Goal: Task Accomplishment & Management: Complete application form

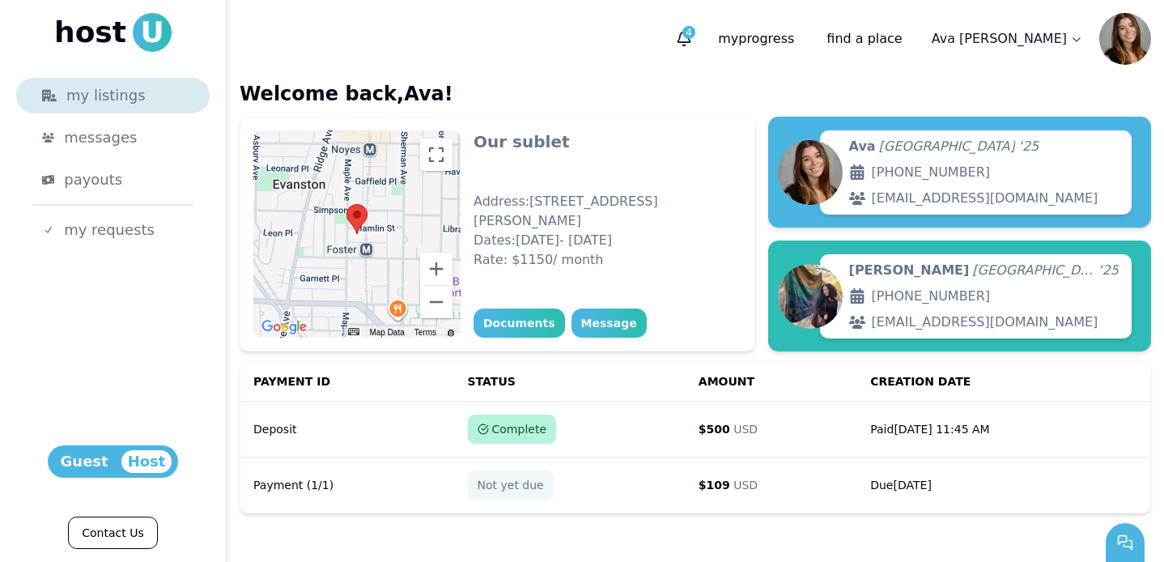
click at [109, 102] on div "my listings" at bounding box center [113, 95] width 142 height 23
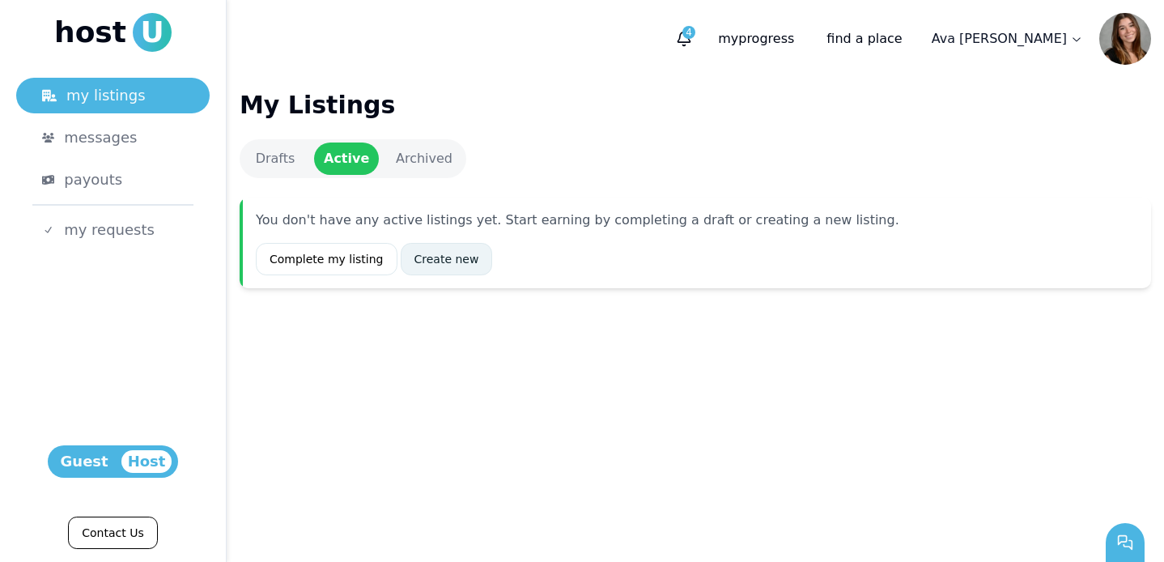
click at [447, 253] on link "Create new" at bounding box center [447, 259] width 92 height 32
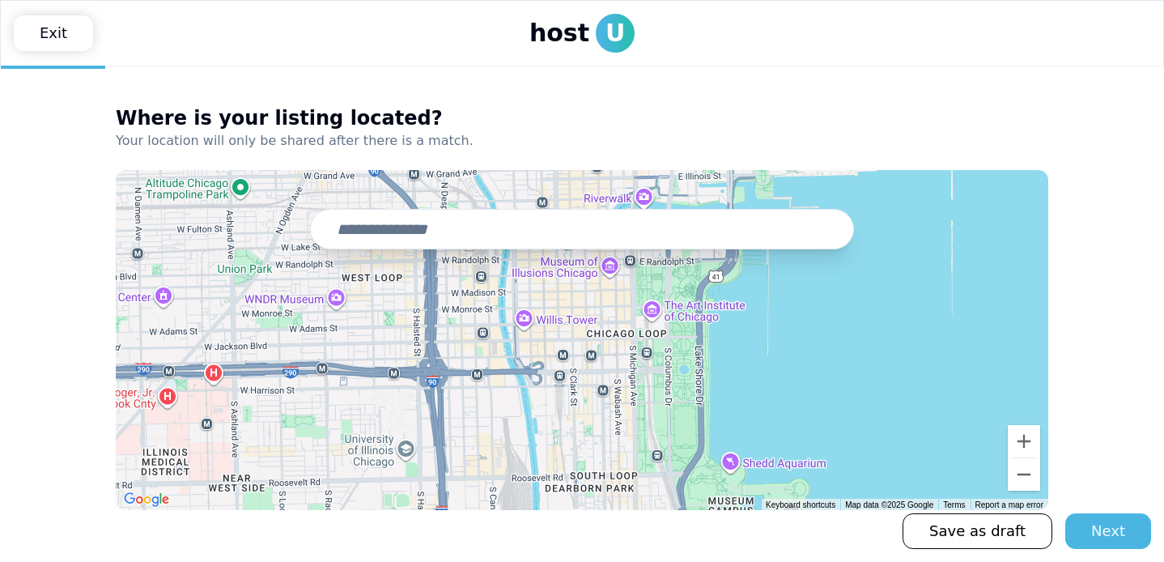
click at [439, 238] on input "text" at bounding box center [582, 229] width 544 height 40
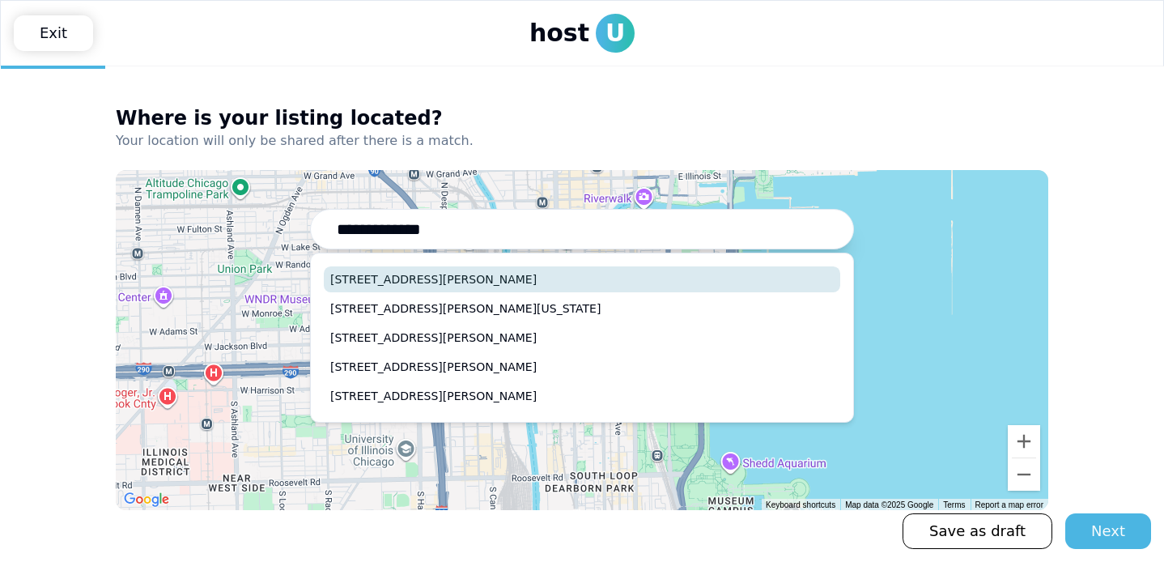
click at [414, 281] on button "[STREET_ADDRESS][PERSON_NAME]" at bounding box center [582, 279] width 517 height 26
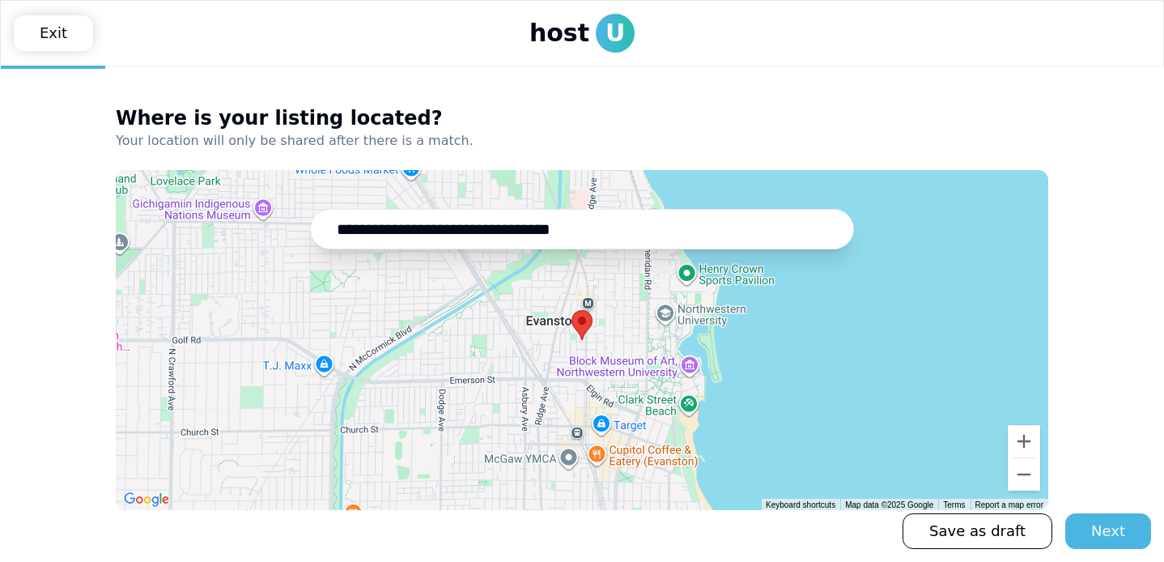
type input "**********"
click at [1106, 552] on main "**********" at bounding box center [582, 314] width 1164 height 496
click at [1122, 528] on div "Next" at bounding box center [1109, 531] width 34 height 23
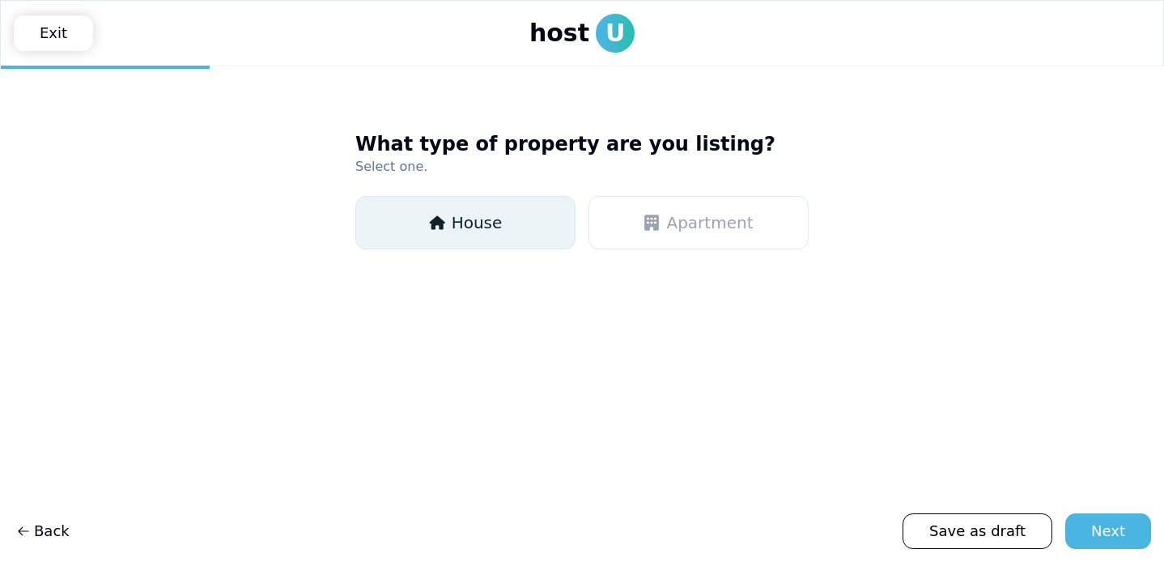
click at [432, 245] on button "House" at bounding box center [465, 222] width 220 height 53
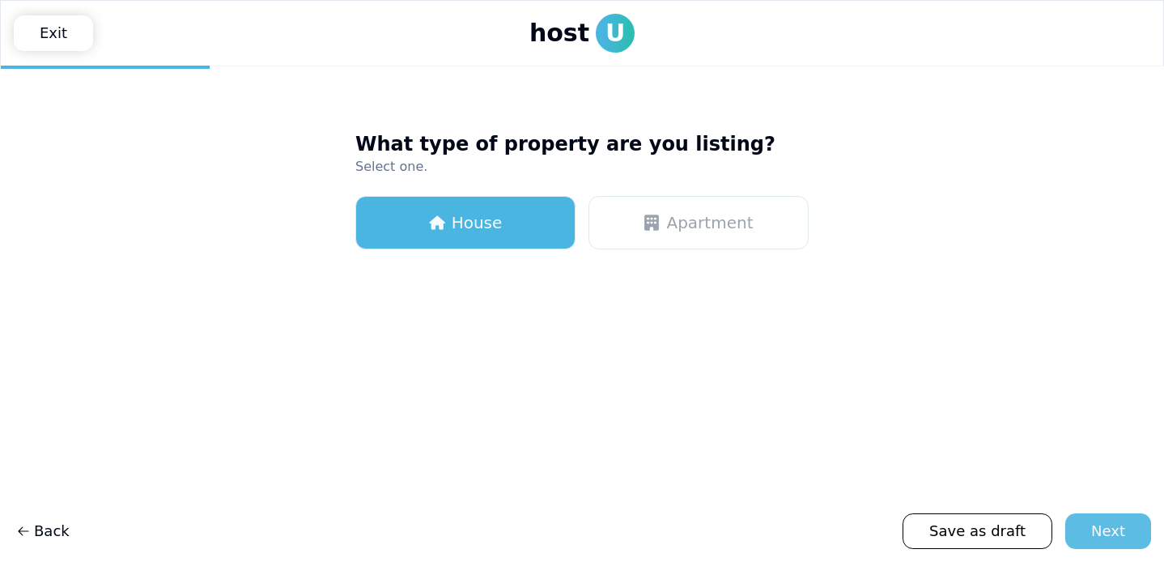
click at [1109, 522] on div "Next" at bounding box center [1109, 531] width 34 height 23
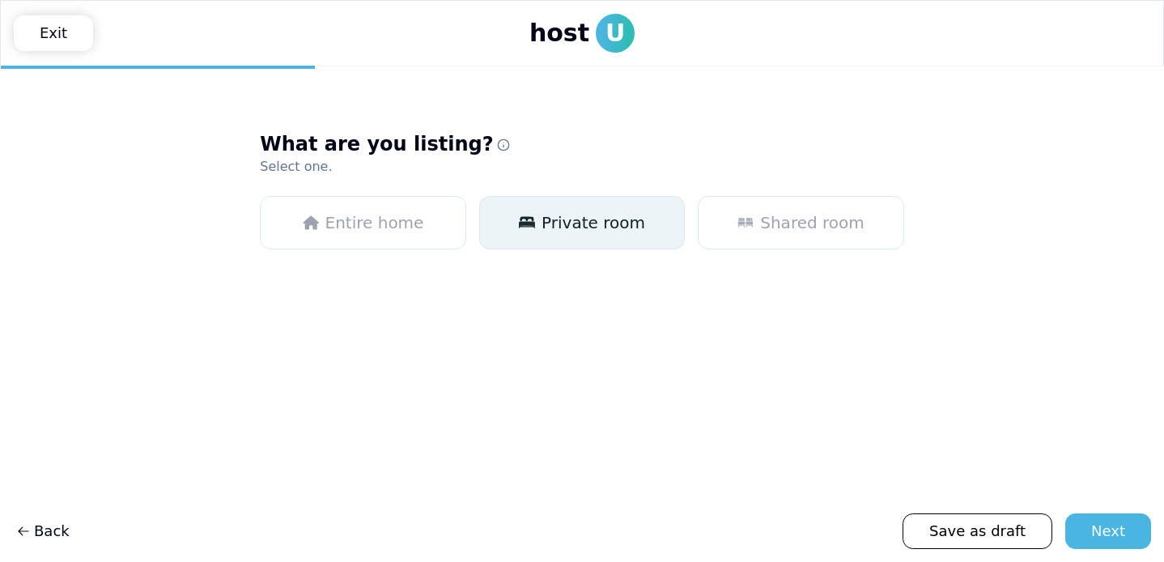
click at [632, 237] on button "Private room" at bounding box center [582, 222] width 206 height 53
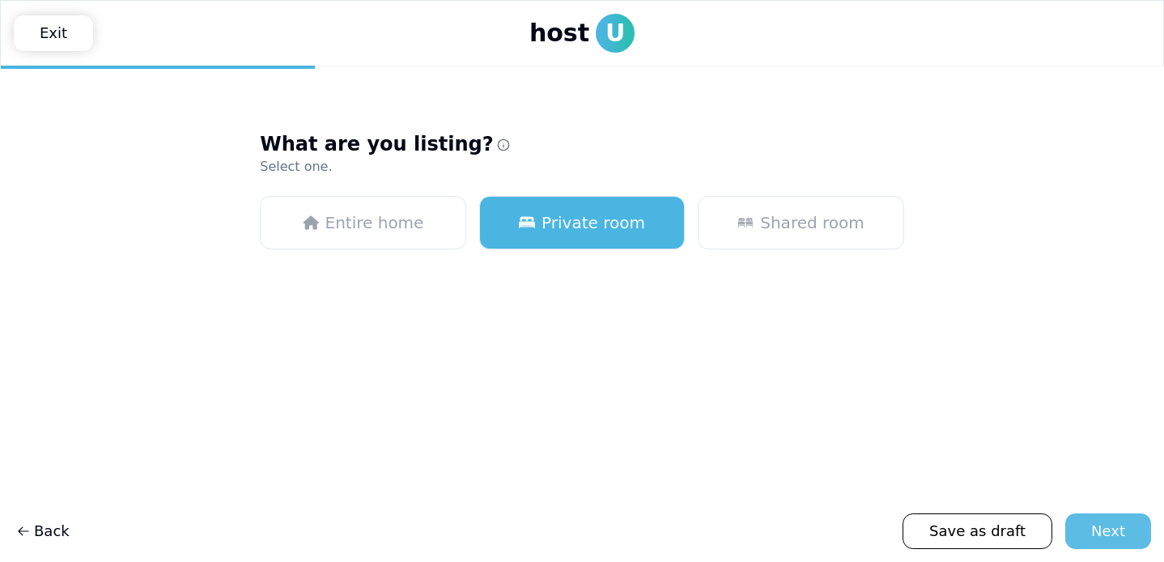
click at [1118, 540] on div "Next" at bounding box center [1109, 531] width 34 height 23
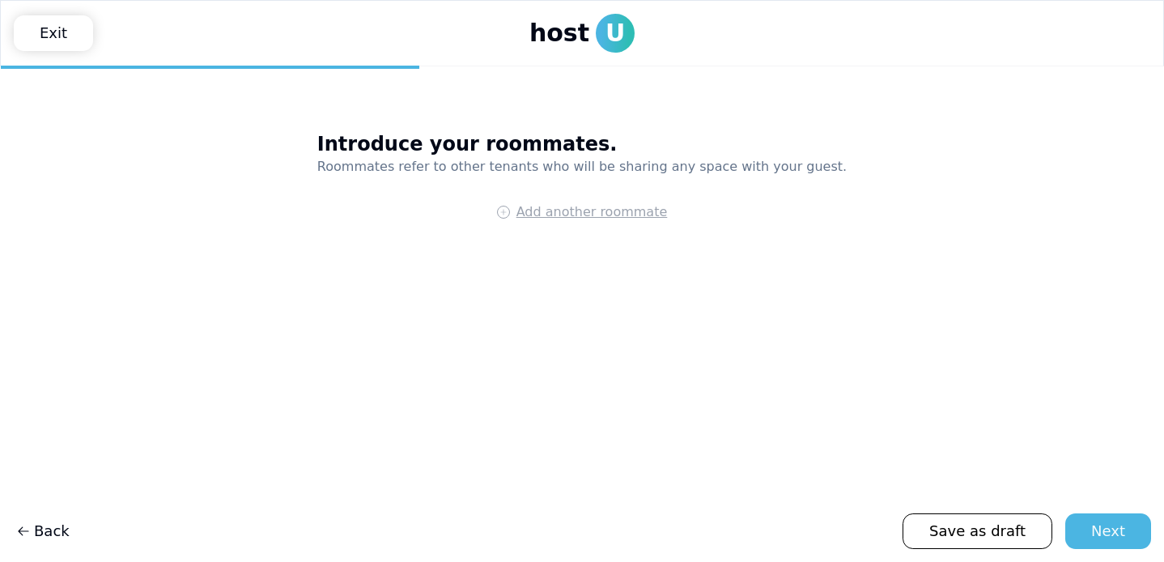
click at [632, 215] on span "Add another roommate" at bounding box center [592, 211] width 151 height 19
click at [728, 212] on html "**********" at bounding box center [582, 281] width 1164 height 562
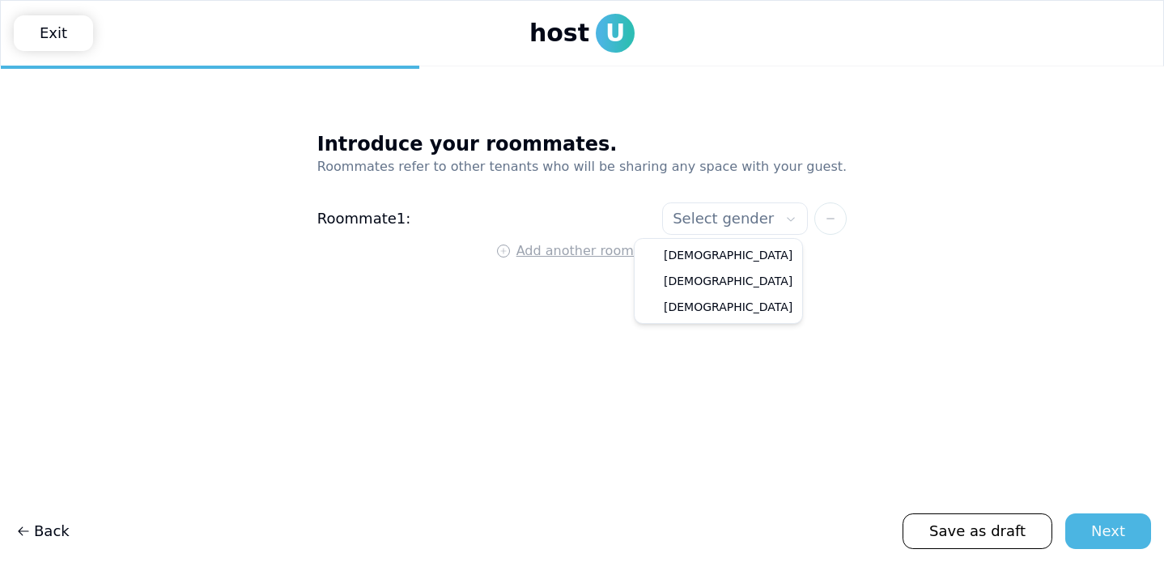
select select"] "******"
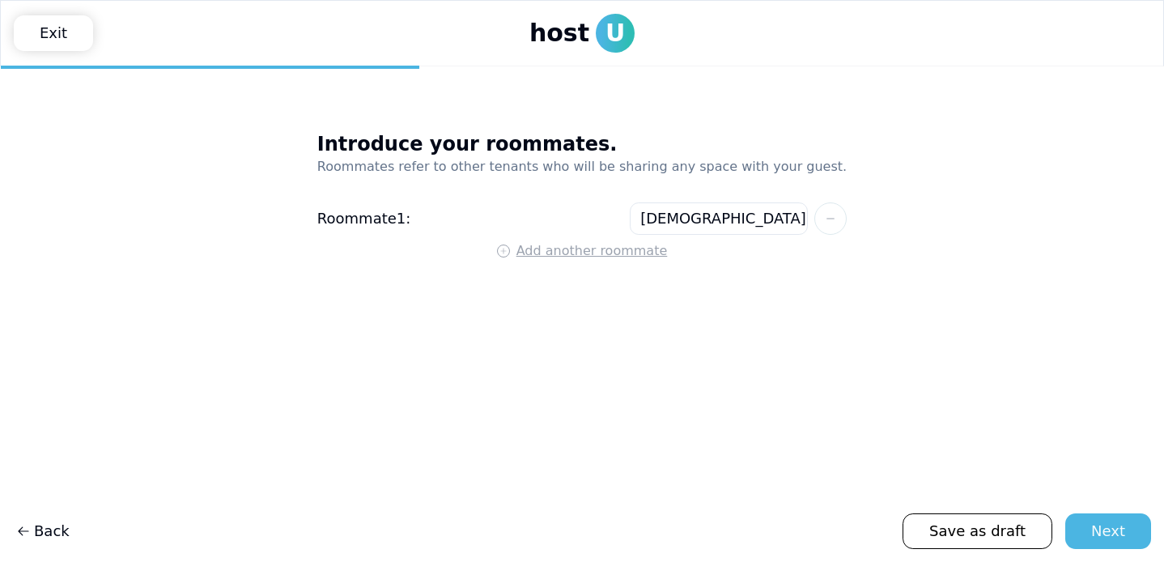
click at [557, 250] on span "Add another roommate" at bounding box center [592, 250] width 151 height 19
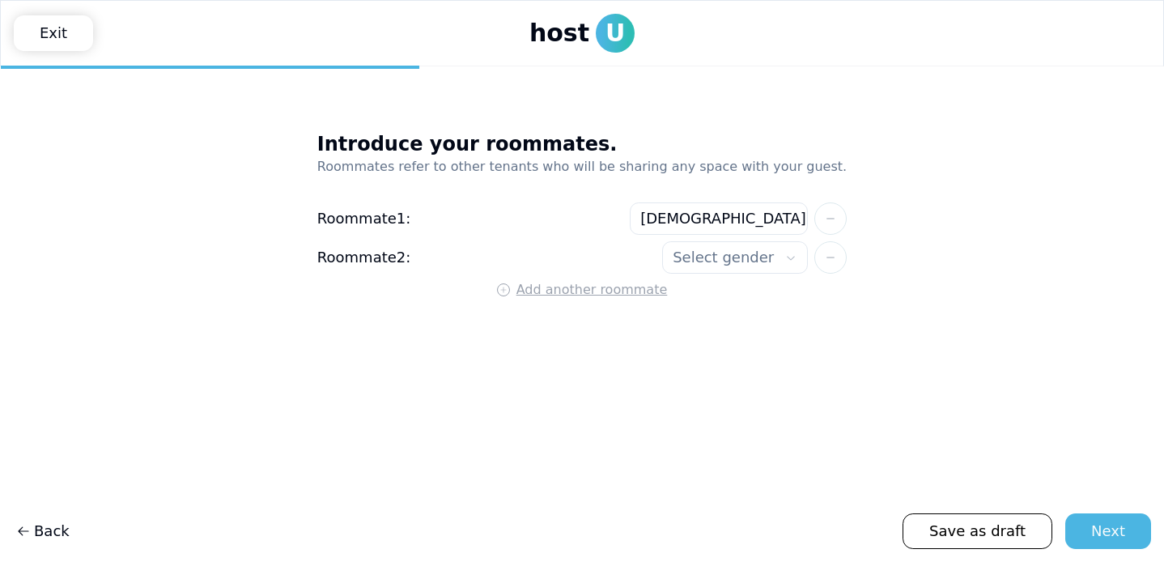
click at [718, 250] on html "**********" at bounding box center [582, 281] width 1164 height 562
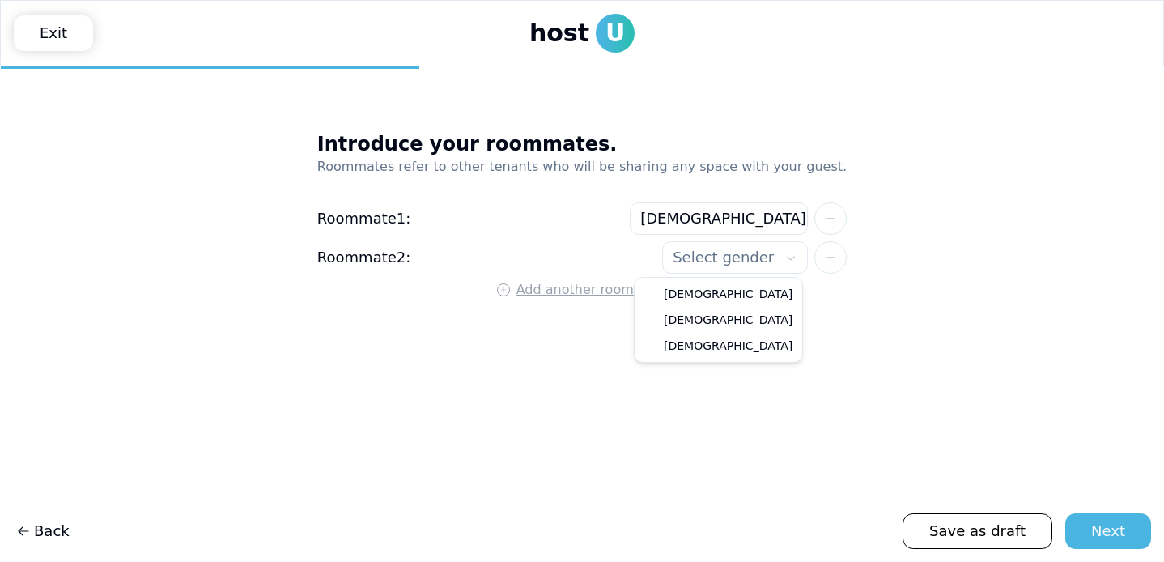
select select"] "******"
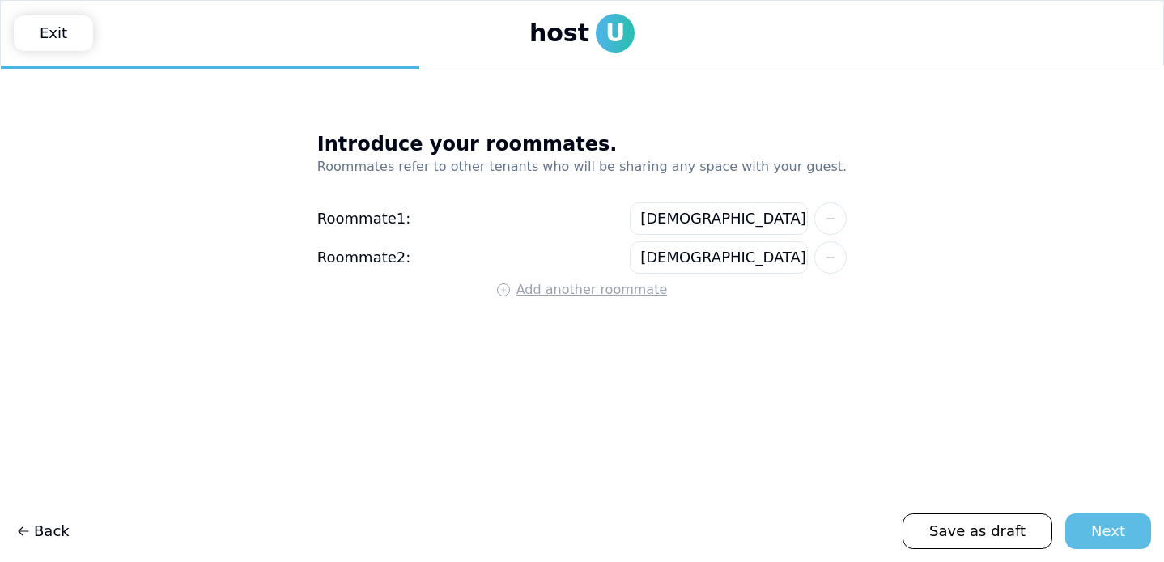
click at [1130, 529] on button "Next" at bounding box center [1109, 531] width 86 height 36
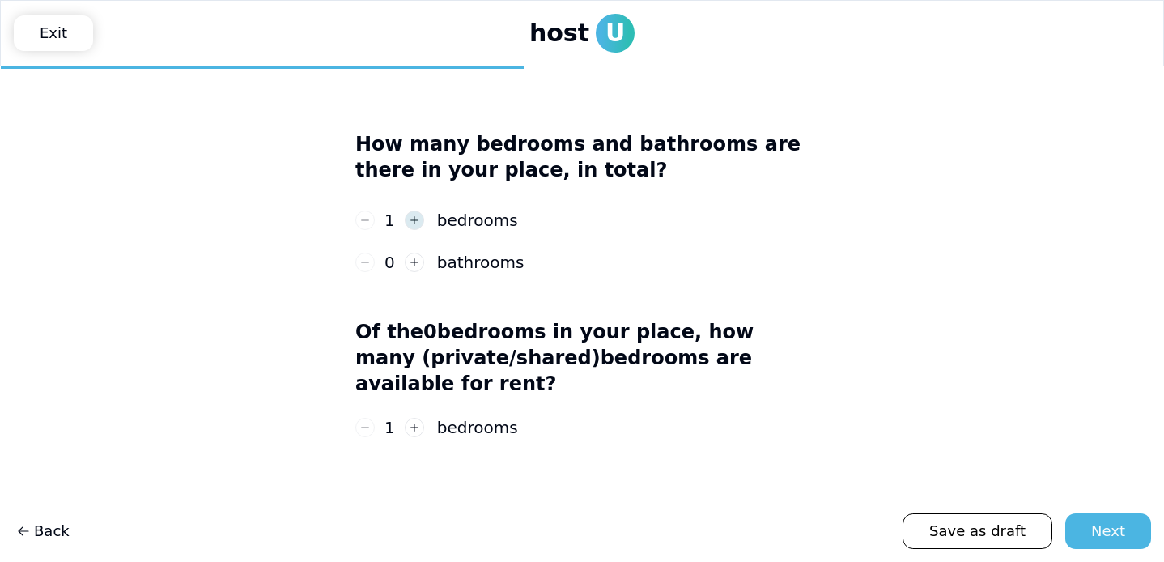
click at [418, 219] on button "button" at bounding box center [414, 220] width 19 height 19
click at [418, 219] on icon "button" at bounding box center [414, 220] width 11 height 11
click at [368, 221] on icon "button" at bounding box center [365, 220] width 11 height 11
click at [405, 262] on button "button" at bounding box center [414, 262] width 19 height 19
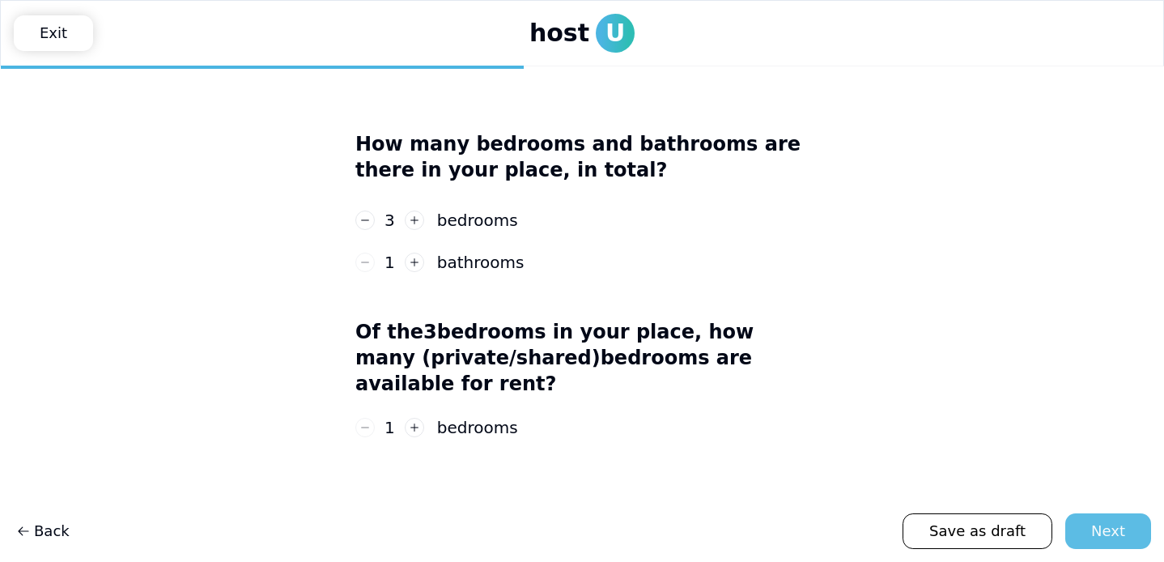
click at [1079, 548] on button "Next" at bounding box center [1109, 531] width 86 height 36
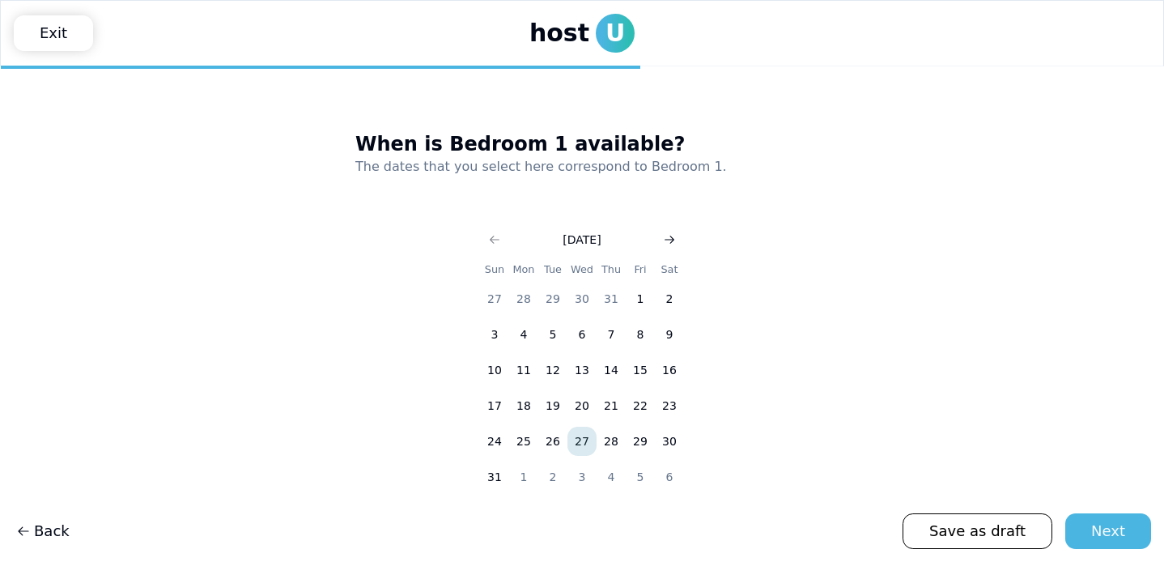
click at [671, 243] on icon "Go to next month" at bounding box center [669, 239] width 13 height 13
click at [501, 368] on button "14" at bounding box center [494, 369] width 29 height 29
click at [668, 234] on icon "Go to next month" at bounding box center [669, 239] width 13 height 13
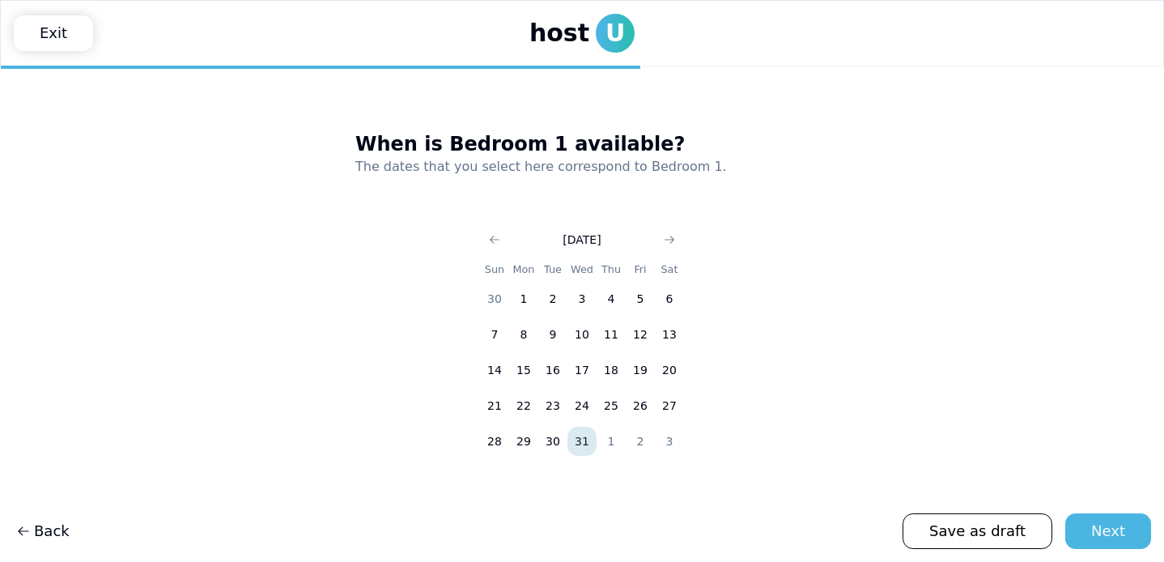
click at [582, 437] on button "31" at bounding box center [582, 441] width 29 height 29
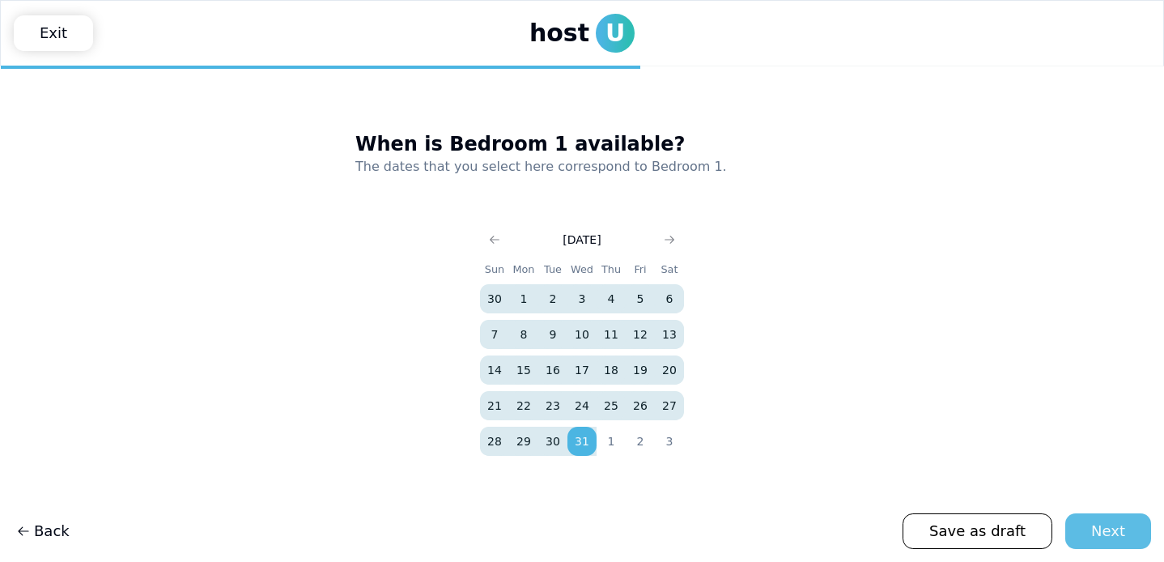
click at [1097, 528] on div "Next" at bounding box center [1109, 531] width 34 height 23
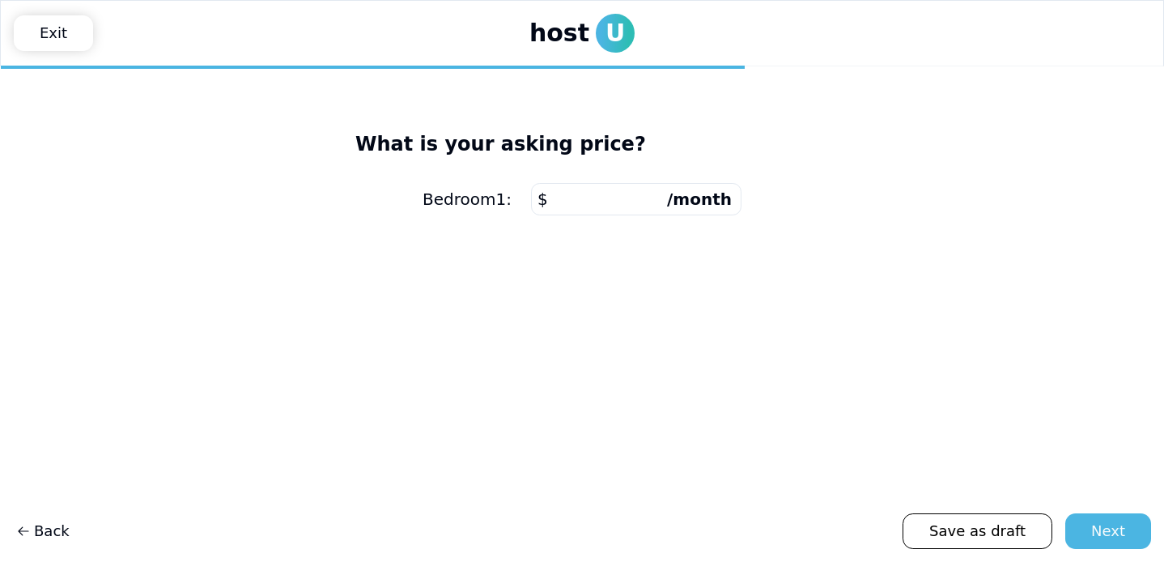
click at [624, 212] on input "number" at bounding box center [636, 199] width 211 height 32
type input "****"
click at [1097, 529] on div "Next" at bounding box center [1109, 531] width 34 height 23
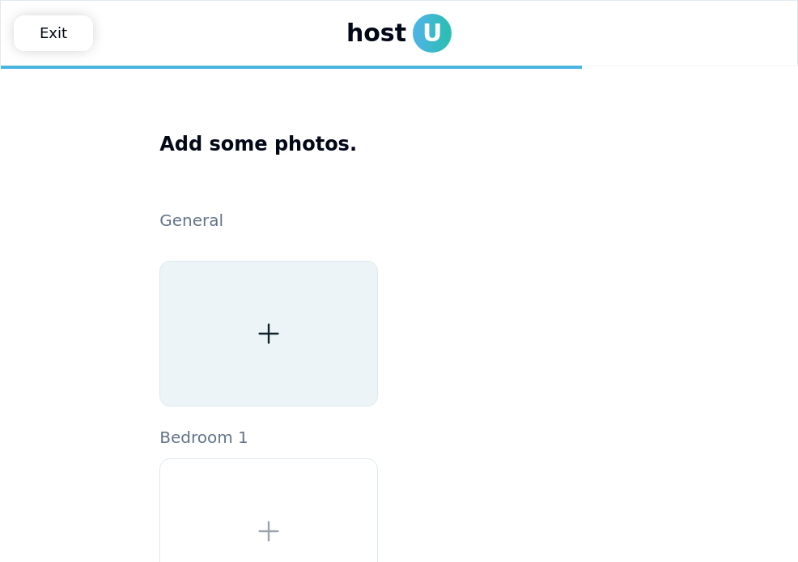
click at [285, 338] on div at bounding box center [269, 334] width 219 height 146
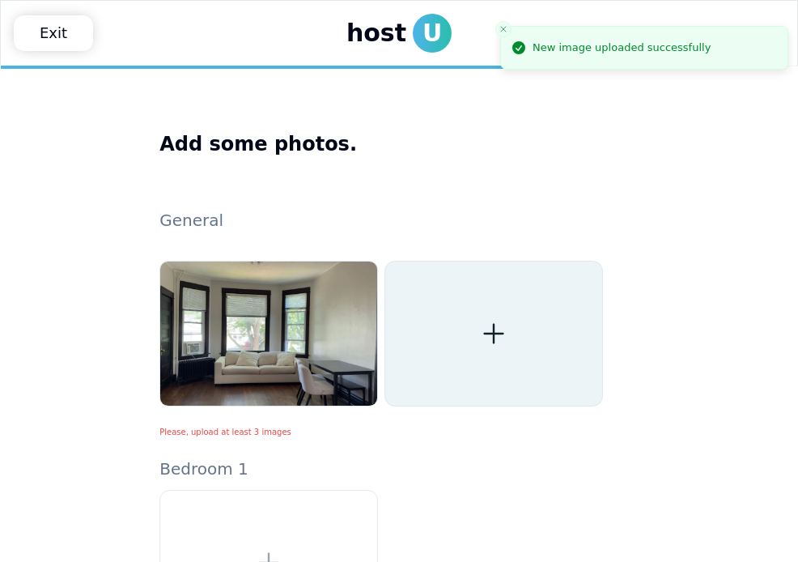
click at [517, 335] on div at bounding box center [494, 334] width 219 height 146
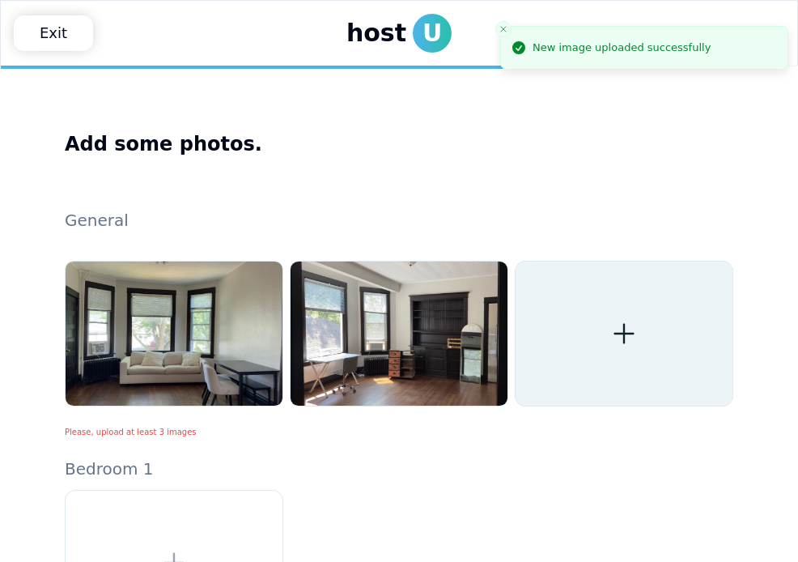
click at [593, 365] on div at bounding box center [624, 334] width 219 height 146
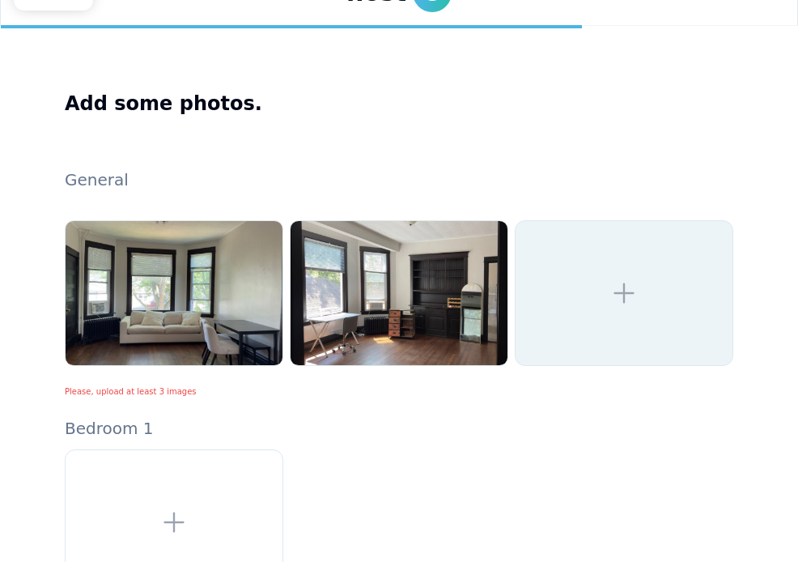
scroll to position [46, 0]
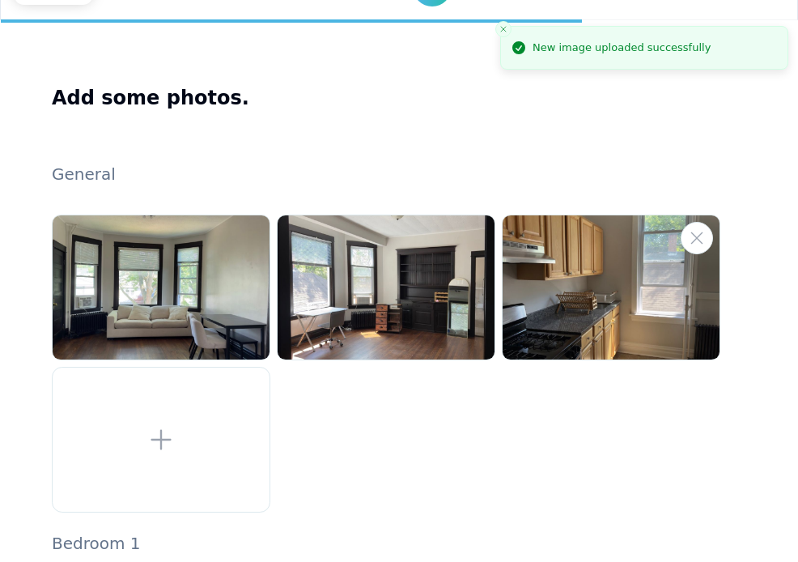
click at [575, 304] on img at bounding box center [611, 287] width 217 height 144
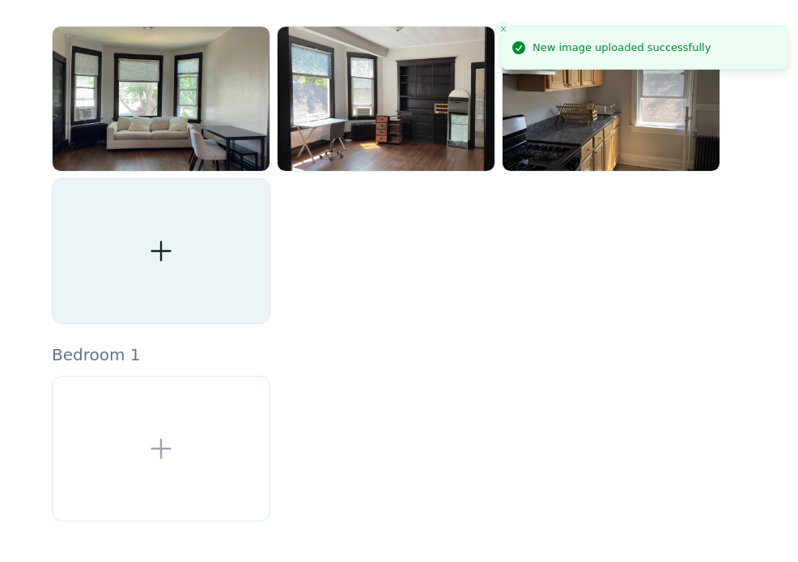
scroll to position [298, 0]
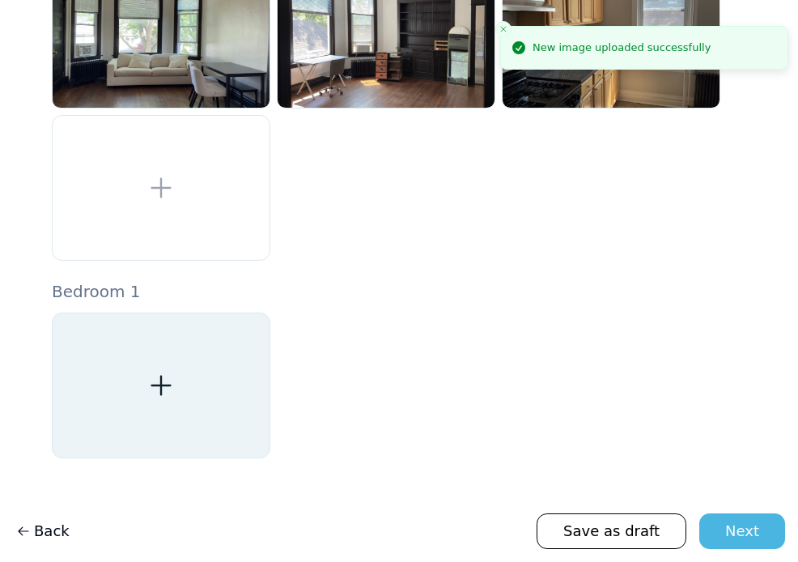
click at [239, 377] on div at bounding box center [161, 386] width 219 height 146
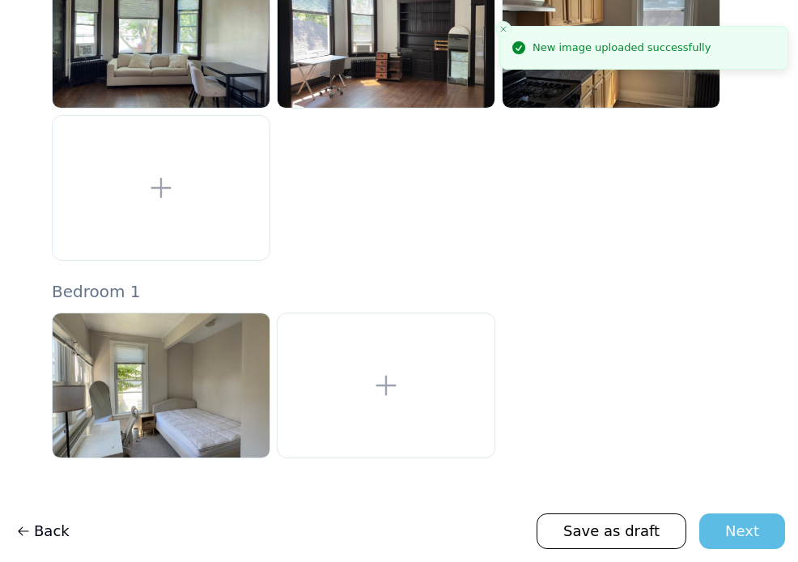
click at [739, 522] on div "Next" at bounding box center [743, 531] width 34 height 23
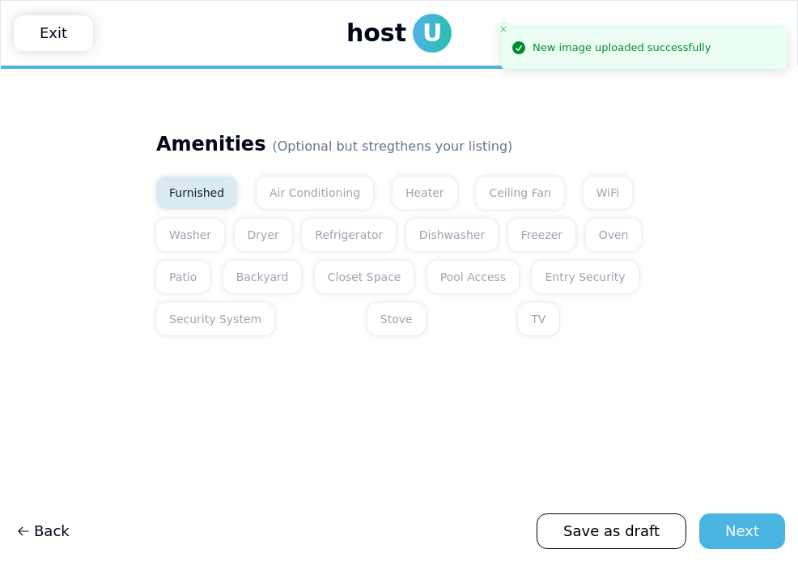
click at [219, 188] on button "Furnished" at bounding box center [196, 193] width 81 height 32
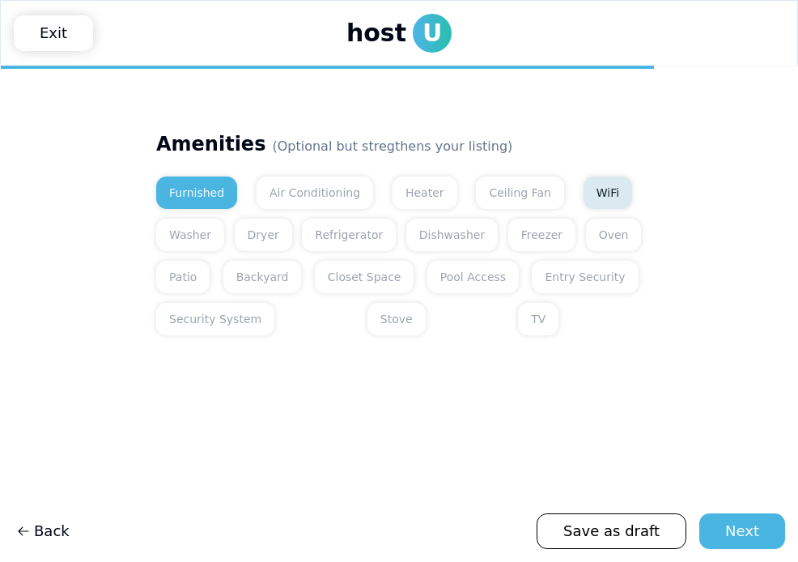
click at [584, 186] on button "WiFi" at bounding box center [608, 193] width 49 height 32
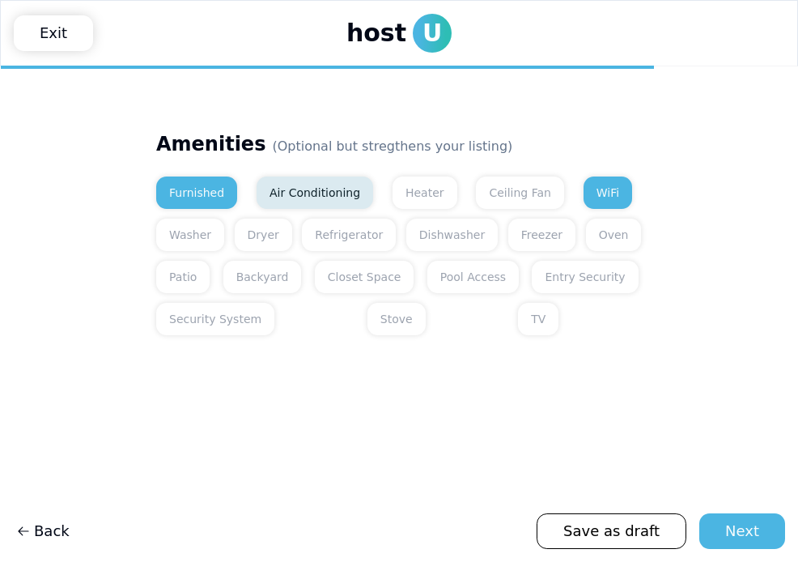
click at [330, 193] on button "Air Conditioning" at bounding box center [315, 193] width 117 height 32
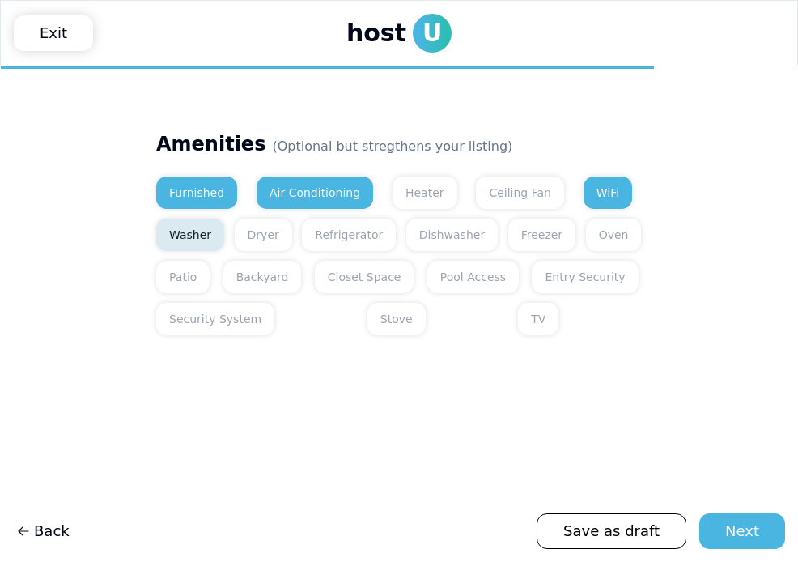
click at [219, 236] on button "Washer" at bounding box center [190, 235] width 68 height 32
click at [269, 236] on button "Dryer" at bounding box center [263, 235] width 57 height 32
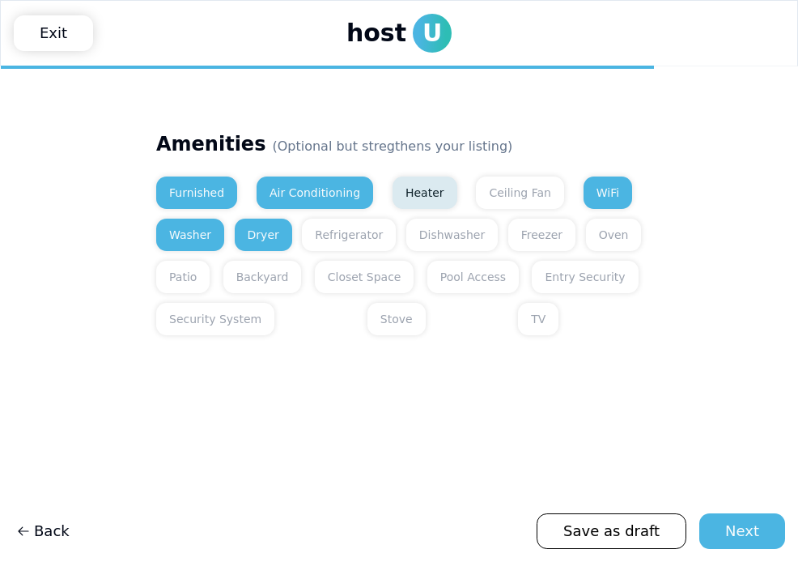
click at [400, 200] on button "Heater" at bounding box center [425, 193] width 65 height 32
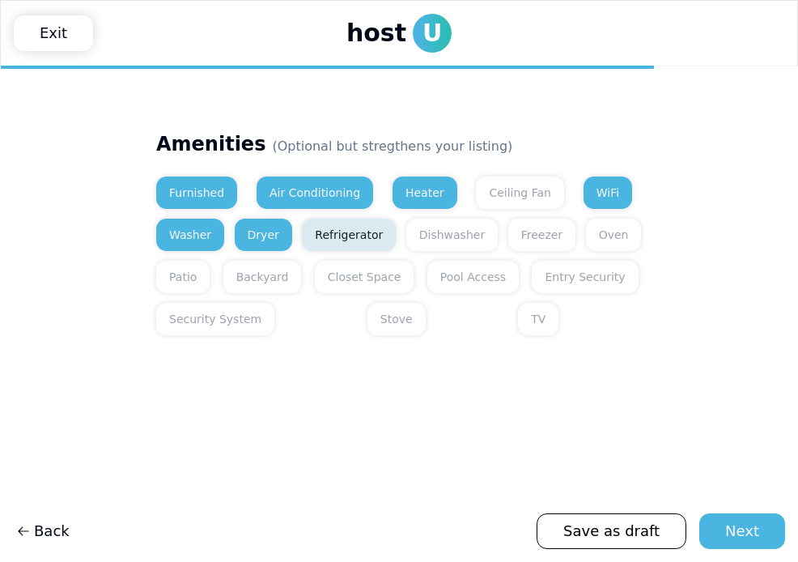
click at [367, 224] on button "Refrigerator" at bounding box center [349, 235] width 94 height 32
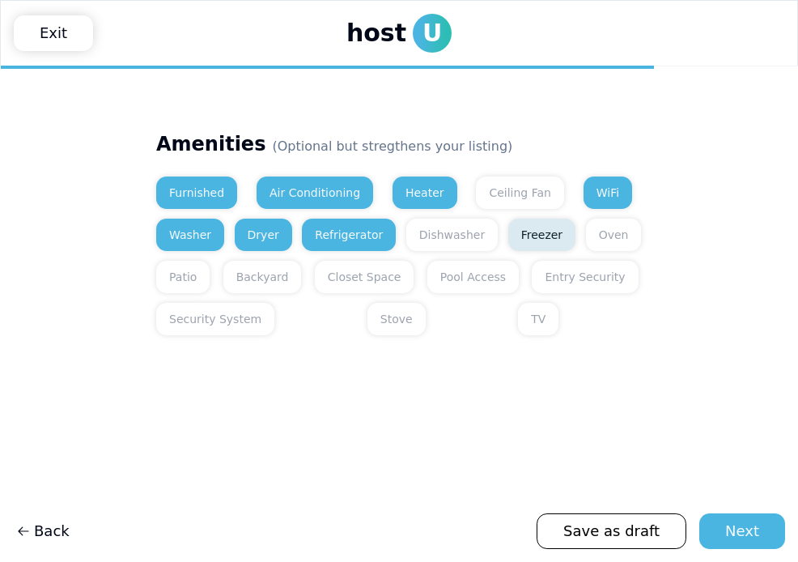
click at [543, 242] on button "Freezer" at bounding box center [542, 235] width 67 height 32
click at [586, 243] on button "Oven" at bounding box center [614, 235] width 56 height 32
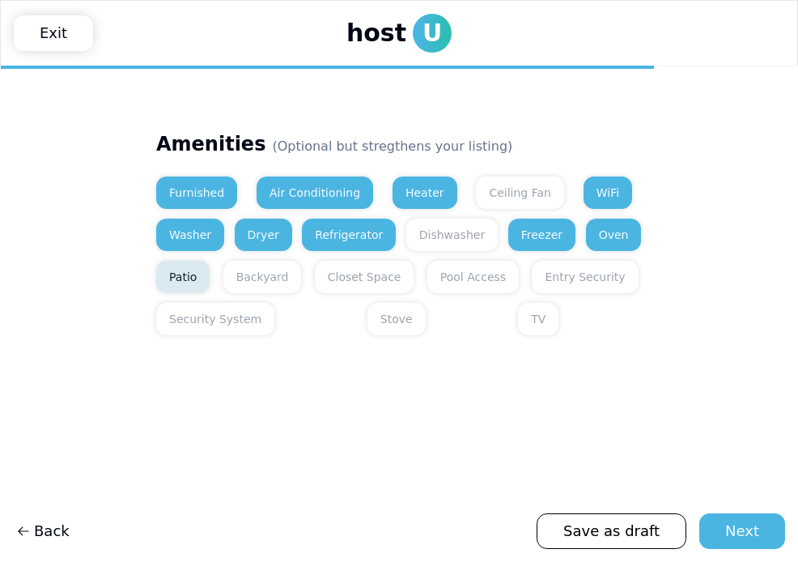
click at [179, 279] on button "Patio" at bounding box center [182, 277] width 53 height 32
click at [256, 279] on button "Backyard" at bounding box center [262, 277] width 79 height 32
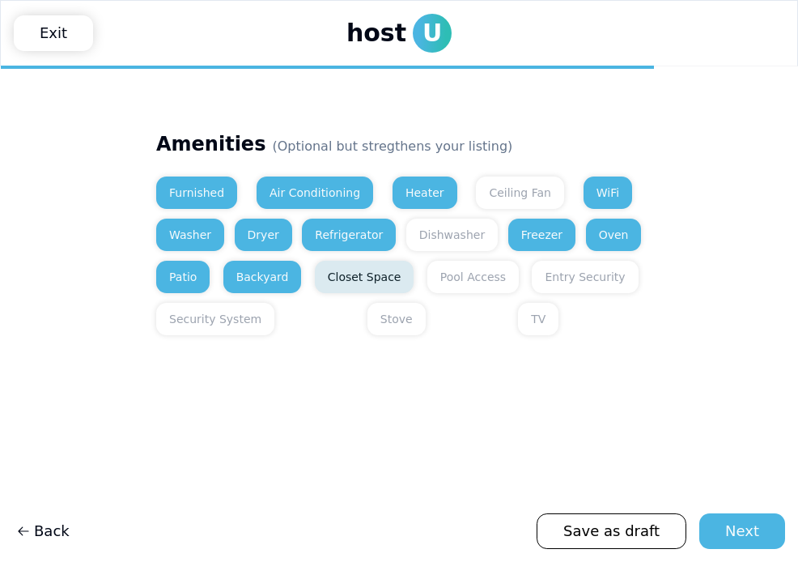
click at [382, 270] on button "Closet Space" at bounding box center [365, 277] width 100 height 32
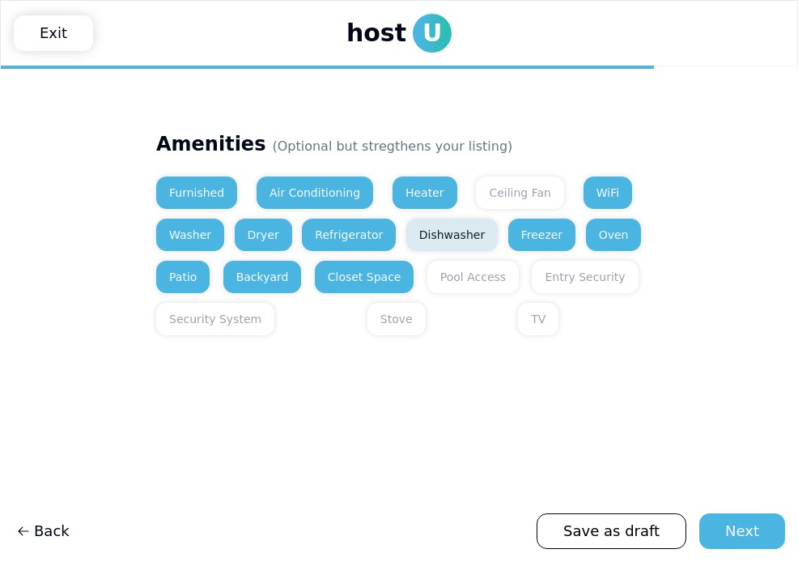
click at [470, 231] on button "Dishwasher" at bounding box center [451, 235] width 91 height 32
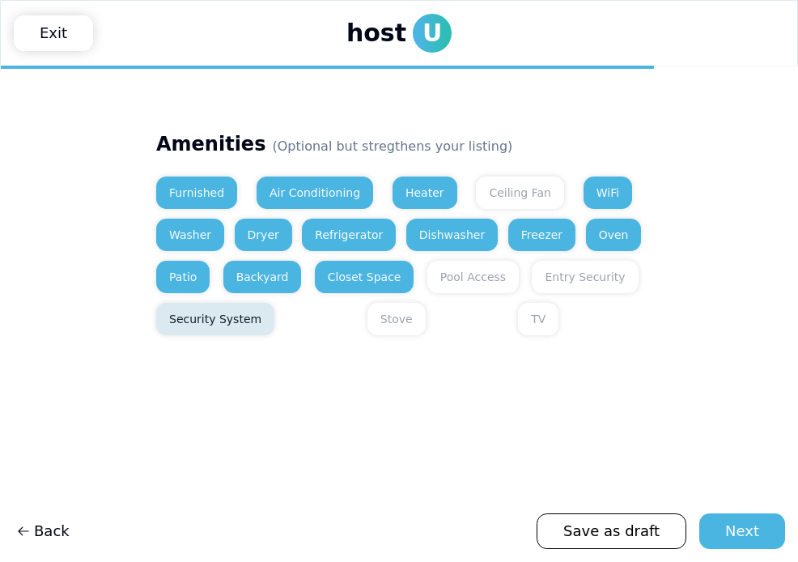
click at [204, 317] on button "Security System" at bounding box center [215, 319] width 118 height 32
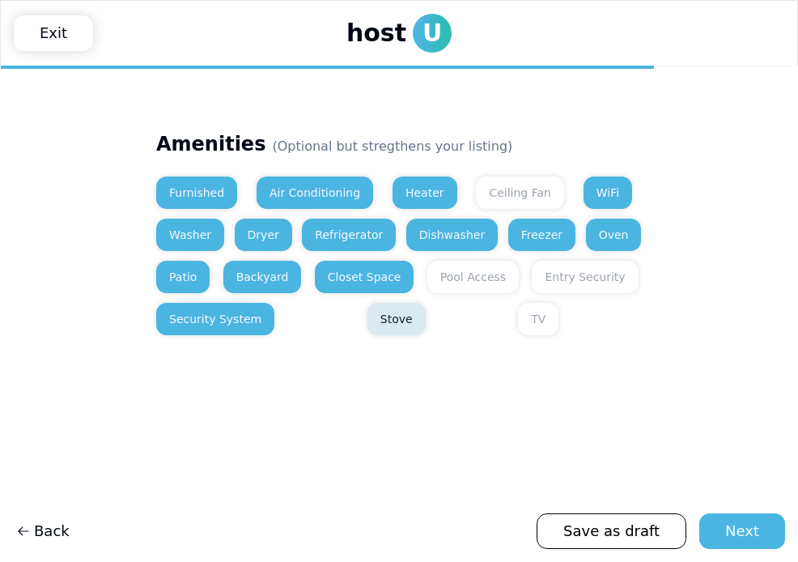
click at [368, 310] on button "Stove" at bounding box center [397, 319] width 58 height 32
click at [743, 529] on div "Next" at bounding box center [743, 531] width 34 height 23
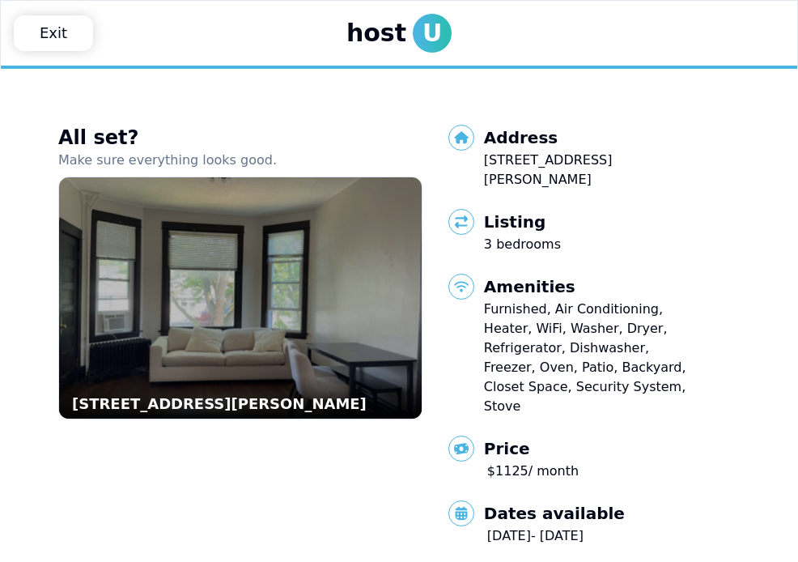
scroll to position [49, 0]
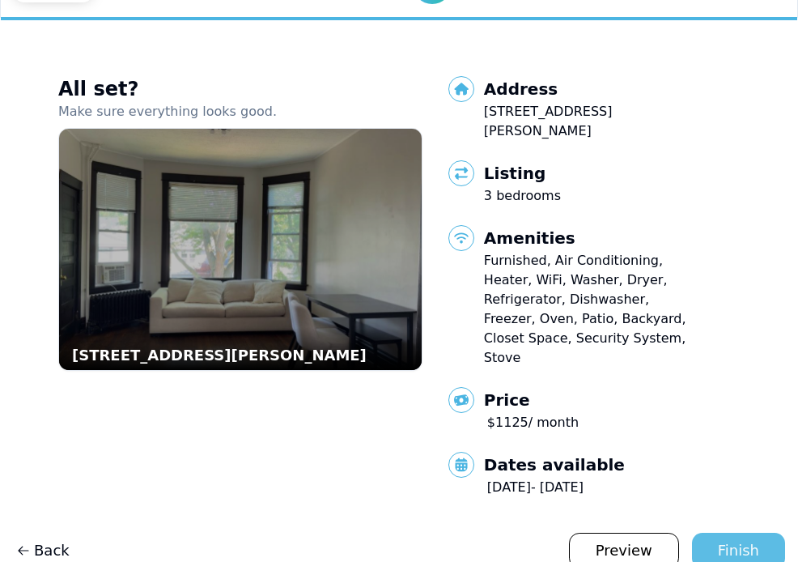
click at [743, 539] on div "Finish" at bounding box center [738, 550] width 41 height 23
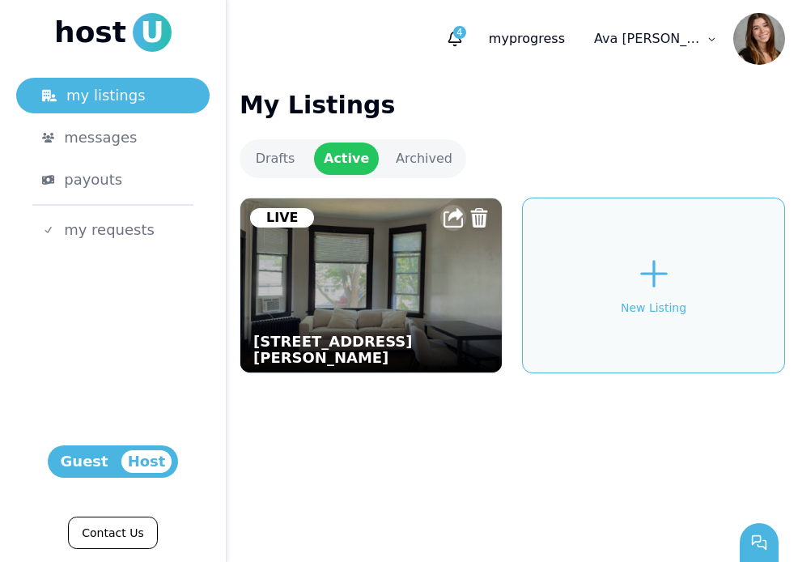
click at [456, 220] on img at bounding box center [453, 217] width 19 height 19
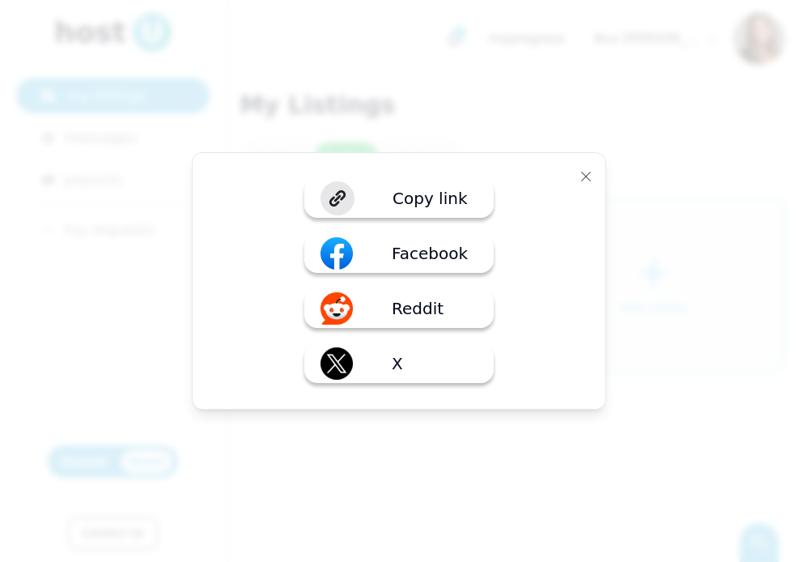
click at [453, 194] on p "Copy link" at bounding box center [430, 198] width 74 height 23
click at [589, 178] on icon "button" at bounding box center [586, 176] width 13 height 13
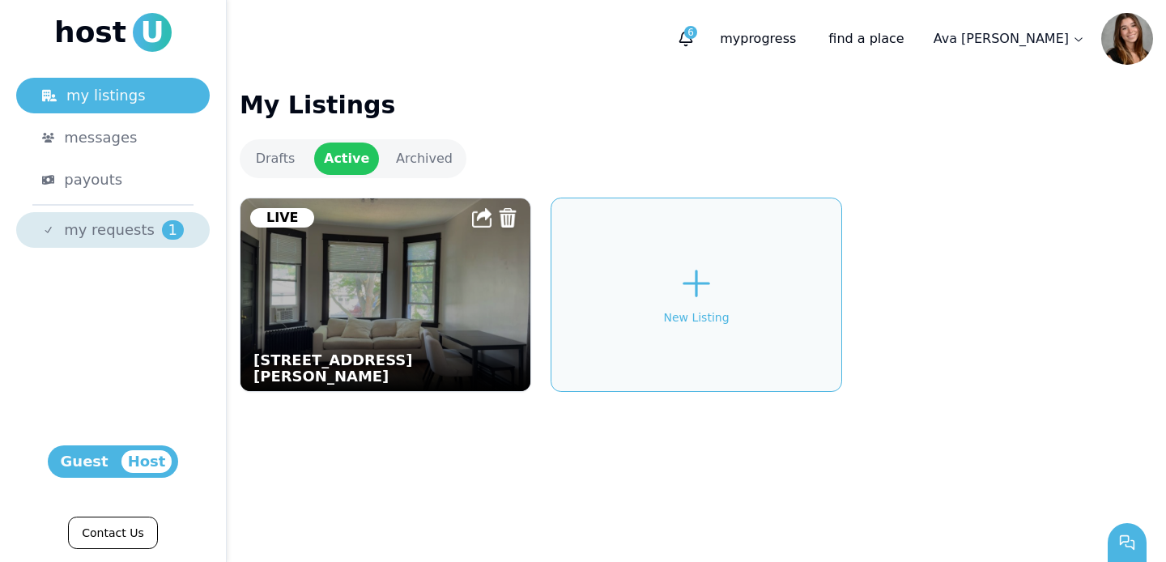
click at [102, 230] on span "my requests" at bounding box center [109, 230] width 91 height 23
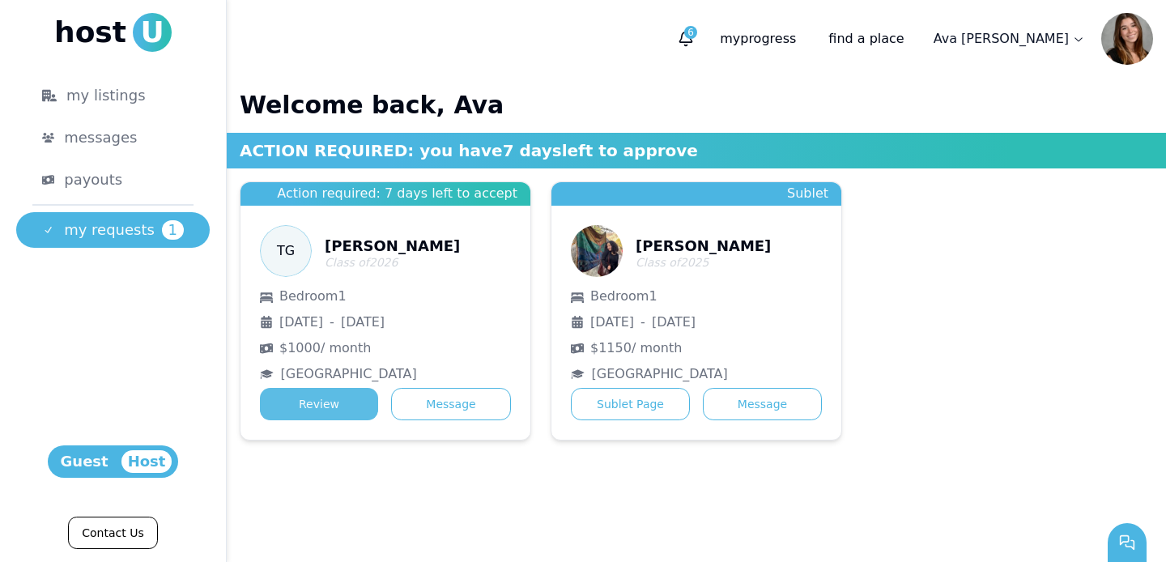
click at [292, 407] on button "Review" at bounding box center [319, 404] width 118 height 32
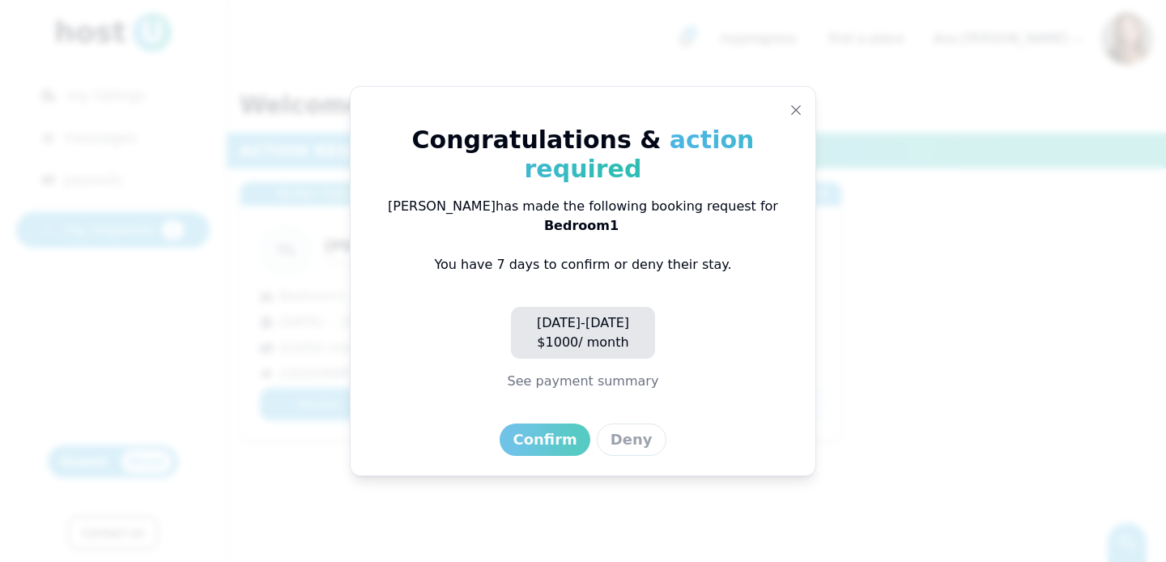
click at [561, 428] on div "Confirm" at bounding box center [545, 439] width 64 height 23
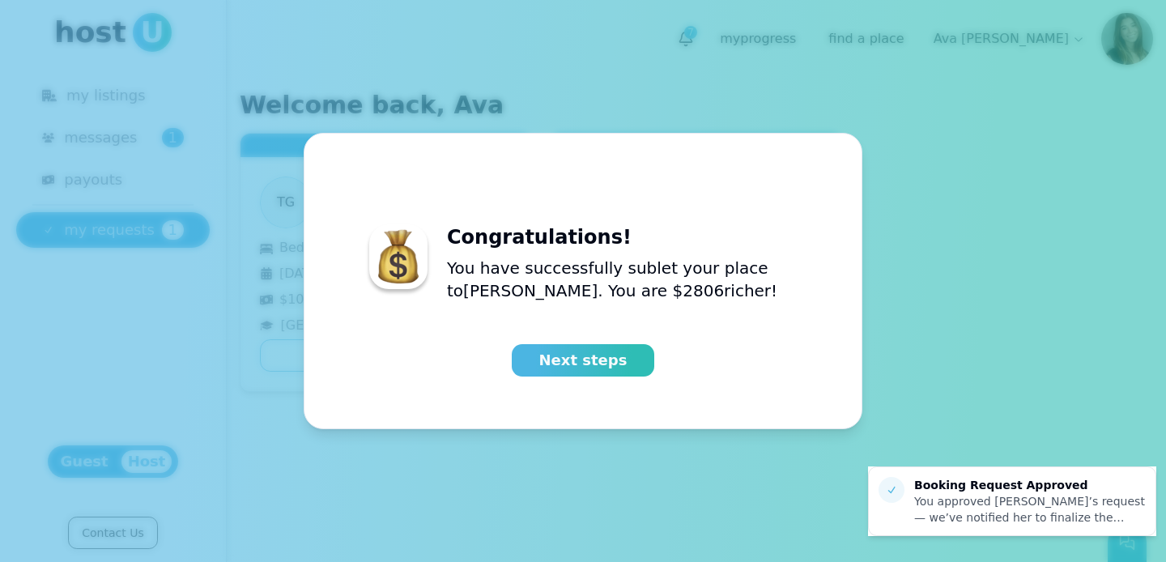
click at [581, 366] on button "Next steps" at bounding box center [583, 360] width 143 height 32
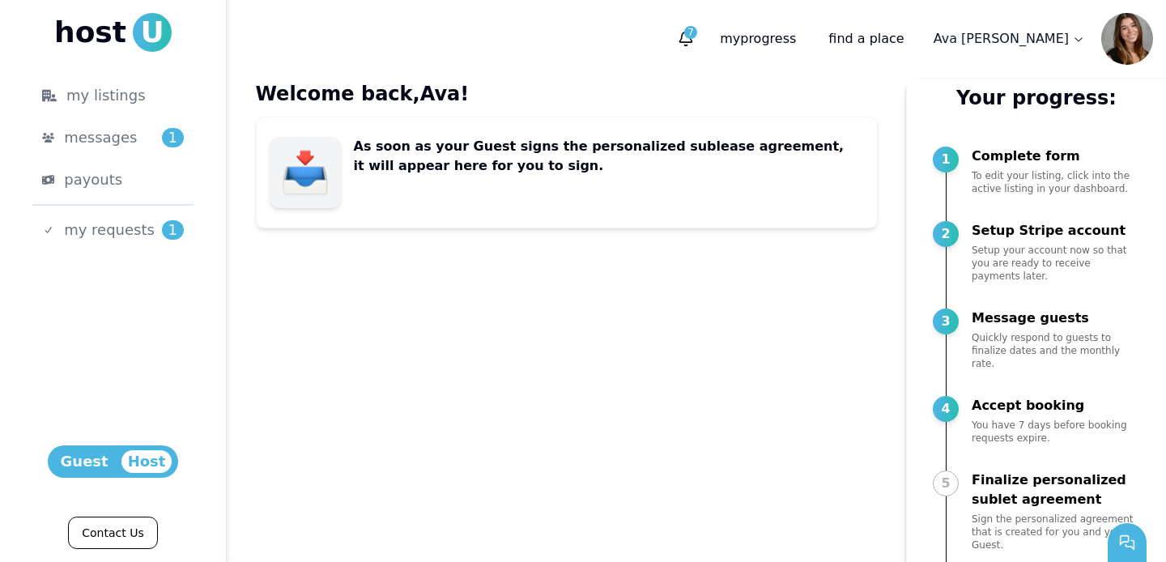
scroll to position [71, 0]
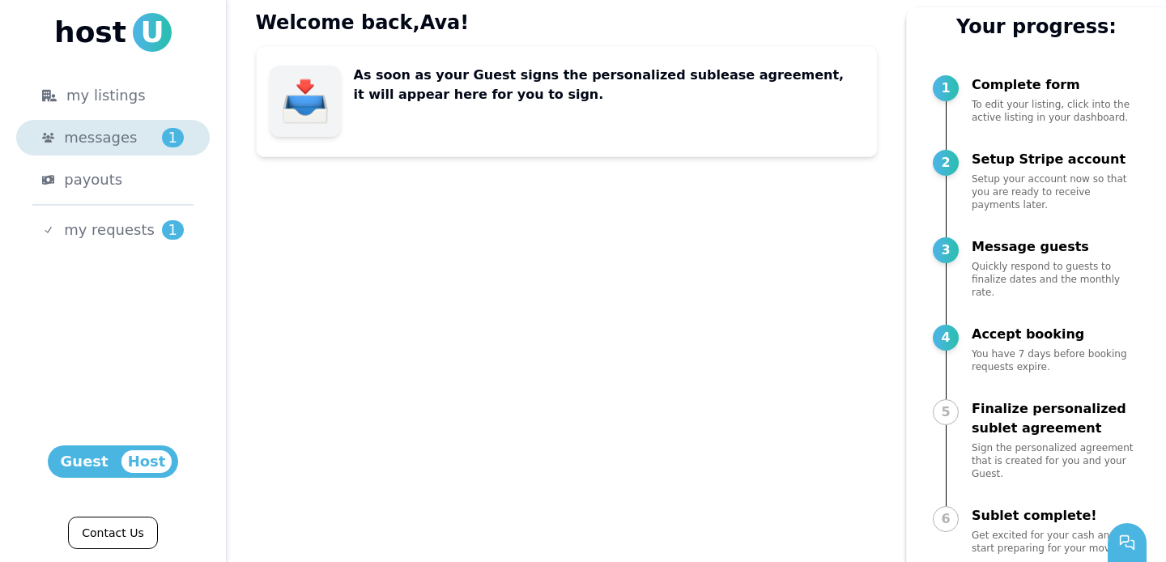
click at [115, 138] on span "messages" at bounding box center [100, 137] width 73 height 23
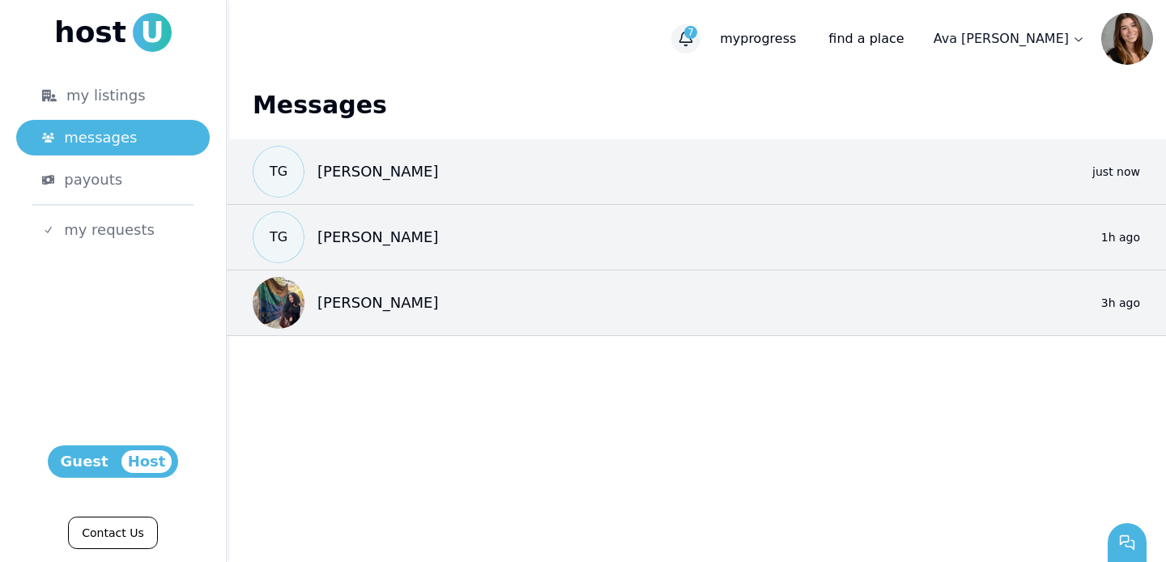
click at [700, 42] on button "7" at bounding box center [685, 38] width 29 height 29
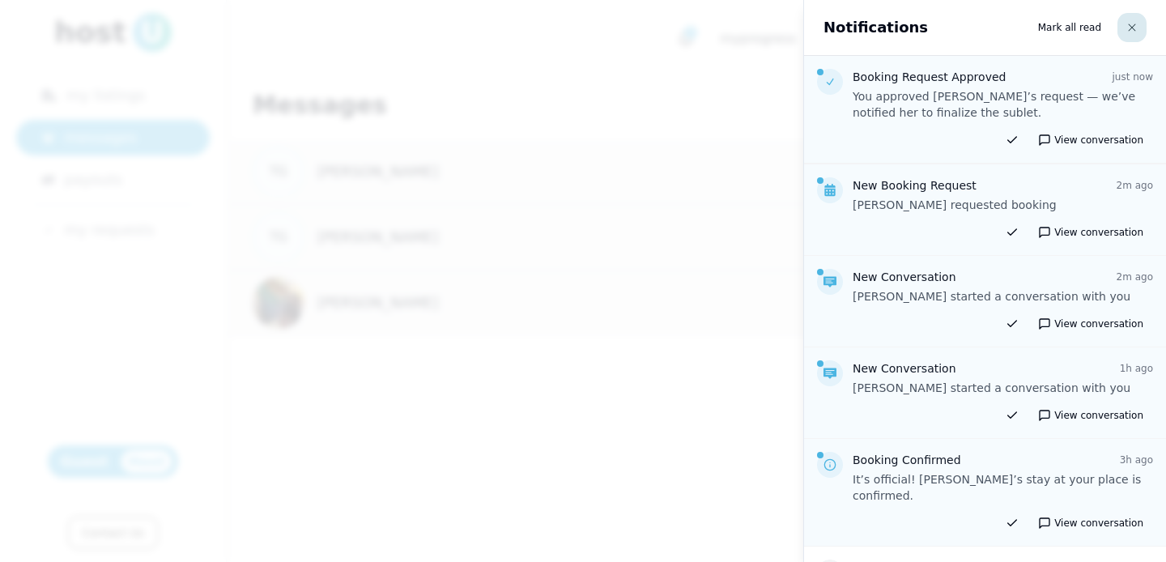
click at [1138, 33] on button "button" at bounding box center [1131, 27] width 29 height 29
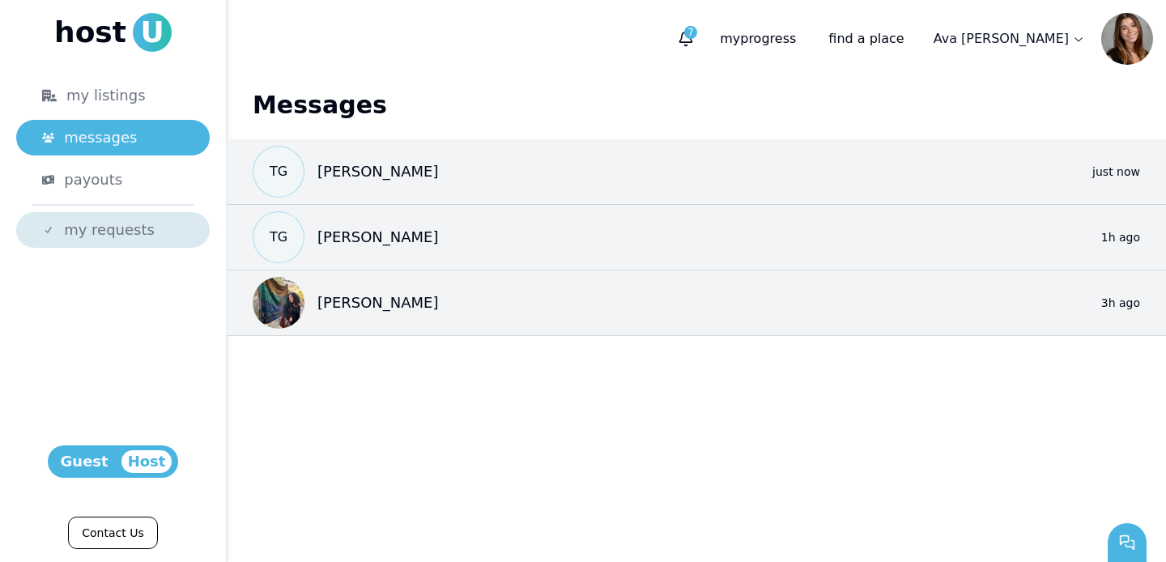
click at [88, 223] on span "my requests" at bounding box center [109, 230] width 91 height 23
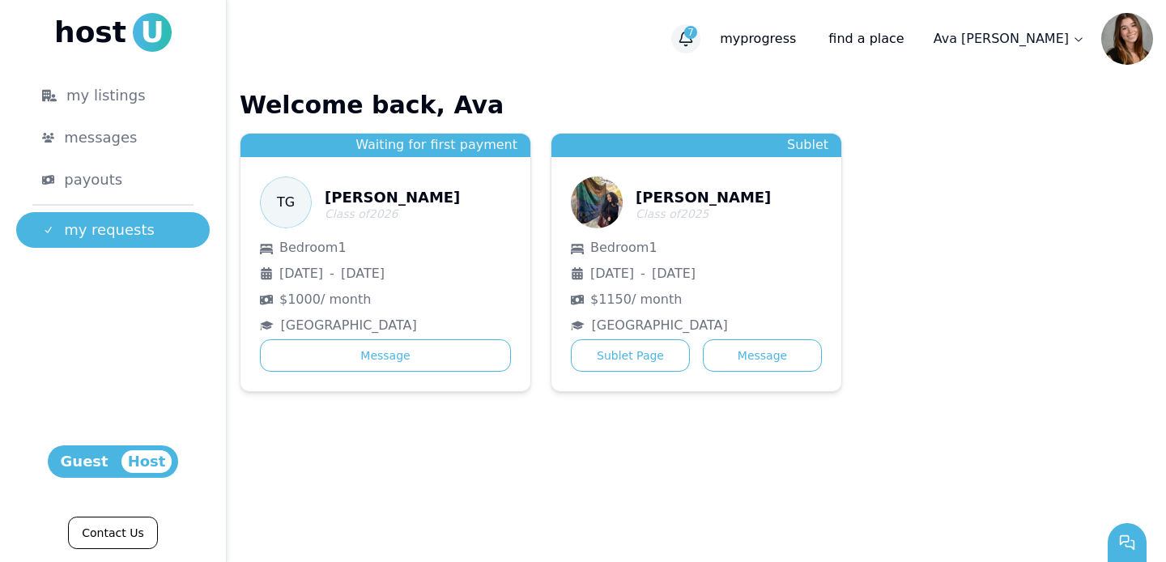
click at [700, 32] on button "7" at bounding box center [685, 38] width 29 height 29
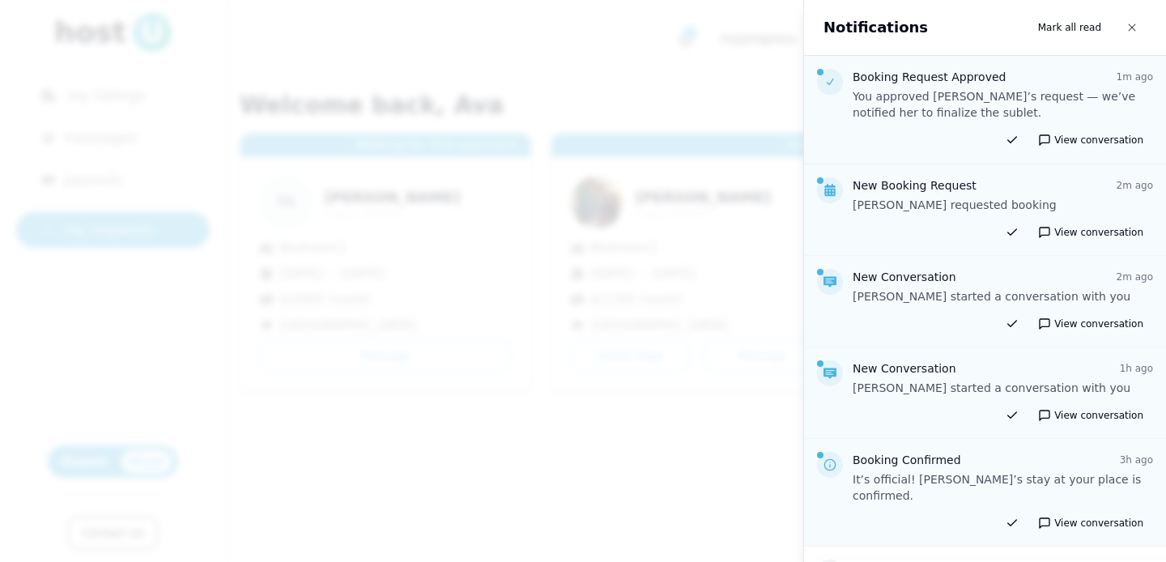
click at [664, 67] on div at bounding box center [583, 281] width 1166 height 562
